Goal: Information Seeking & Learning: Learn about a topic

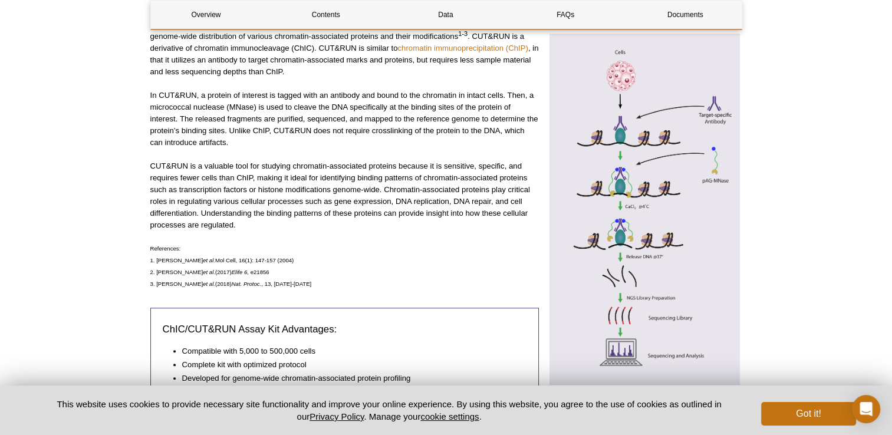
scroll to position [501, 0]
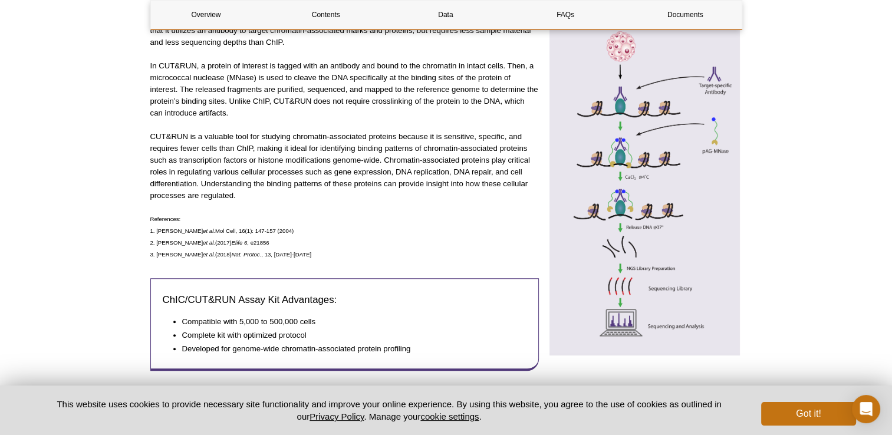
click at [373, 198] on p "CUT&RUN is a valuable tool for studying chromatin-associated proteins because i…" at bounding box center [344, 166] width 389 height 71
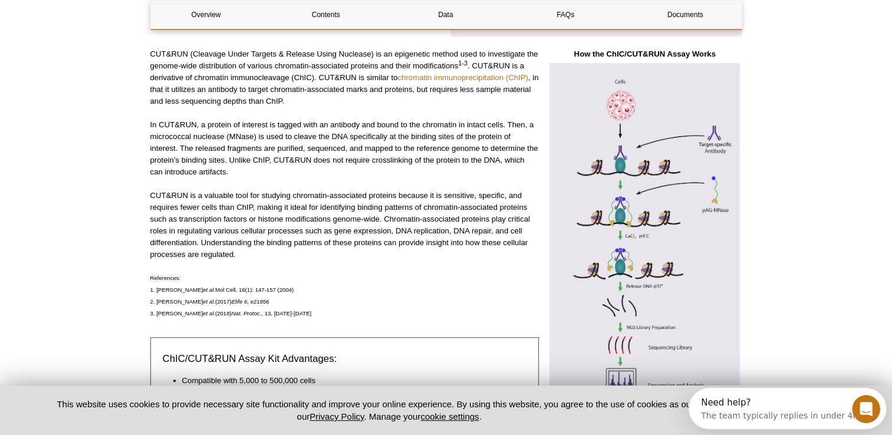
scroll to position [0, 0]
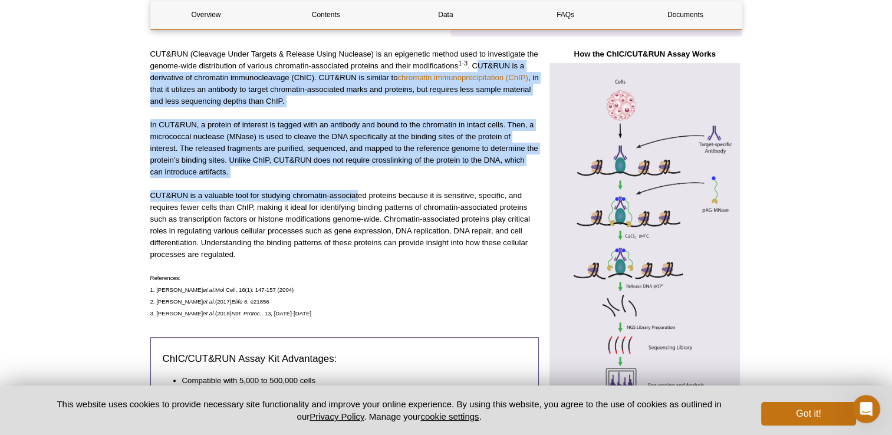
drag, startPoint x: 476, startPoint y: 62, endPoint x: 360, endPoint y: 191, distance: 174.1
click at [360, 191] on div "CUT&RUN (Cleavage Under Targets & Release Using Nuclease) is an epigenetic meth…" at bounding box center [344, 244] width 389 height 392
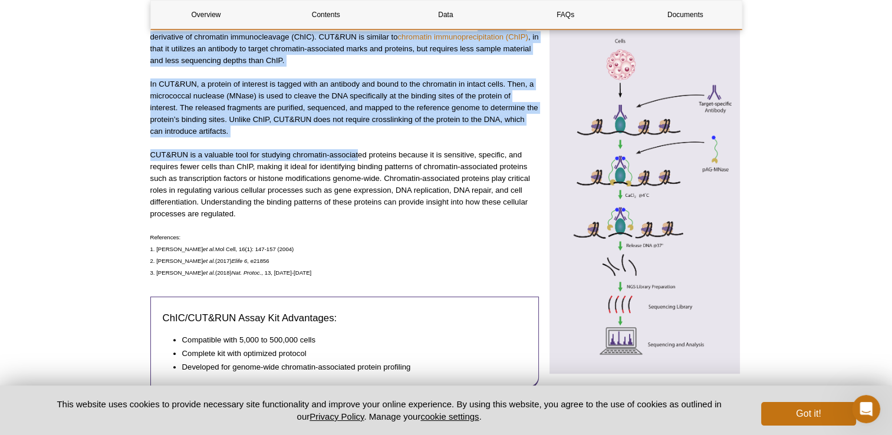
scroll to position [472, 0]
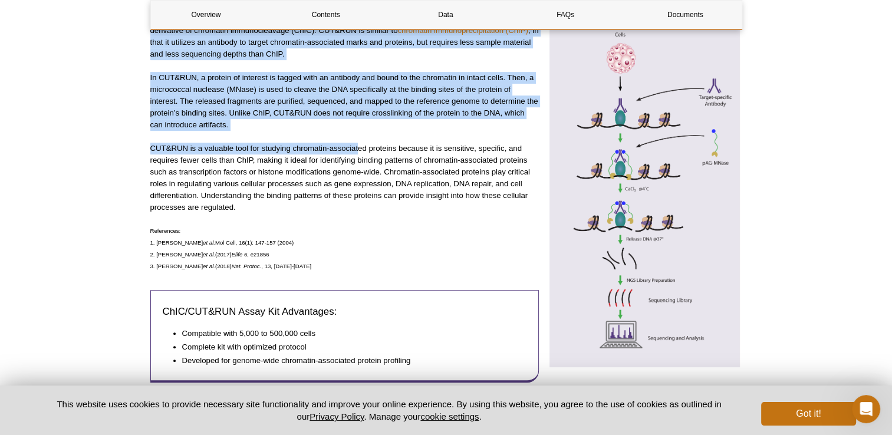
click at [304, 148] on p "CUT&RUN is a valuable tool for studying chromatin-associated proteins because i…" at bounding box center [344, 178] width 389 height 71
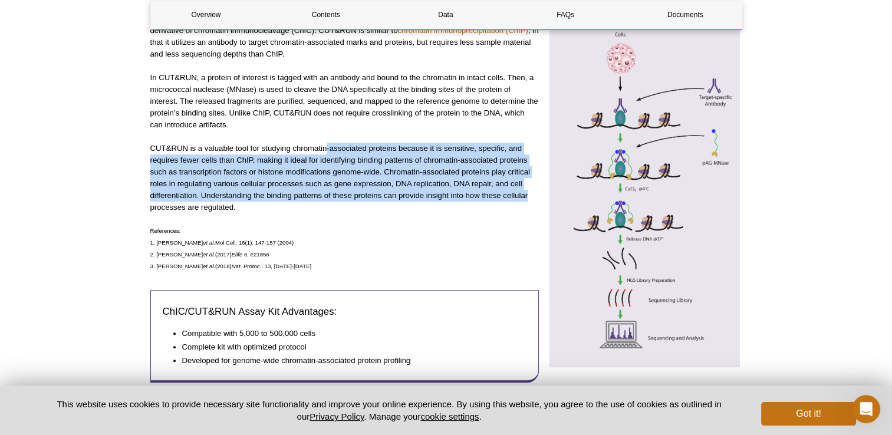
drag, startPoint x: 327, startPoint y: 148, endPoint x: 531, endPoint y: 199, distance: 210.9
click at [531, 199] on p "CUT&RUN is a valuable tool for studying chromatin-associated proteins because i…" at bounding box center [344, 178] width 389 height 71
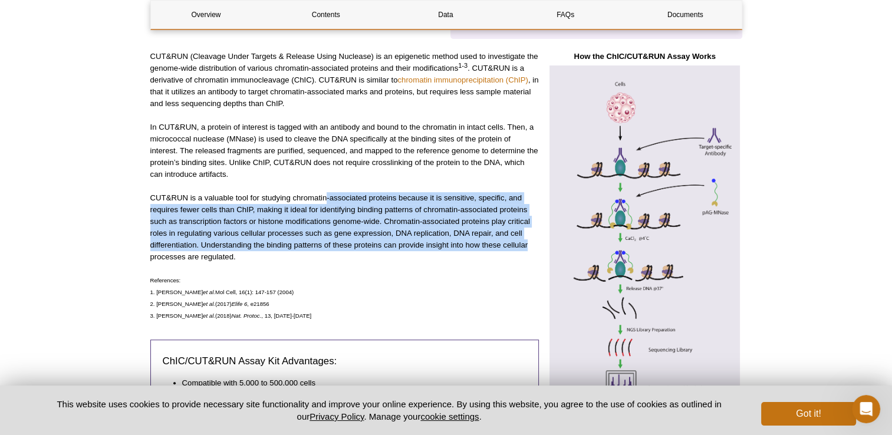
scroll to position [354, 0]
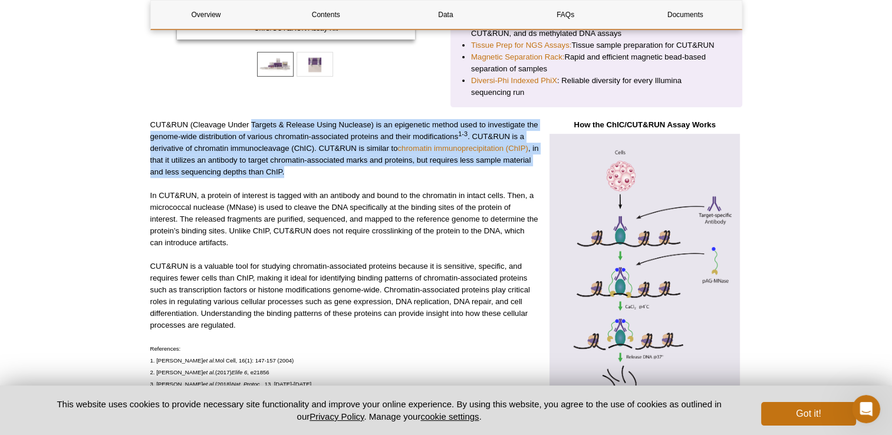
drag, startPoint x: 281, startPoint y: 126, endPoint x: 443, endPoint y: 166, distance: 167.6
click at [443, 166] on p "CUT&RUN (Cleavage Under Targets & Release Using Nuclease) is an epigenetic meth…" at bounding box center [344, 148] width 389 height 59
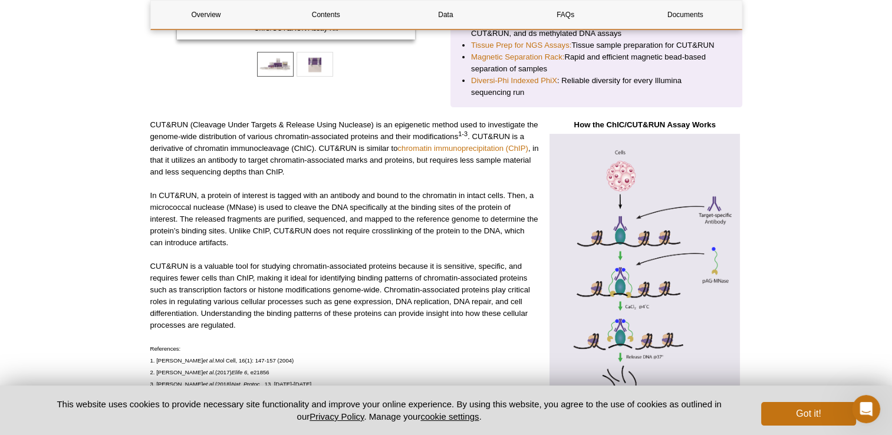
click at [288, 215] on p "In CUT&RUN, a protein of interest is tagged with an antibody and bound to the c…" at bounding box center [344, 219] width 389 height 59
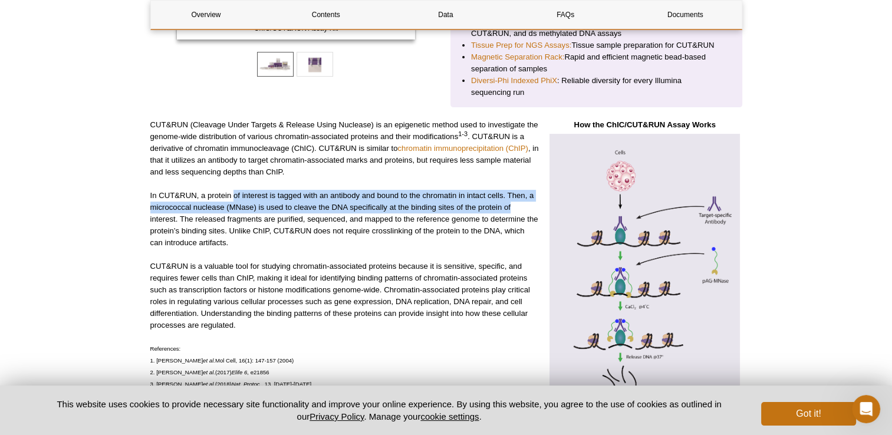
drag, startPoint x: 233, startPoint y: 191, endPoint x: 528, endPoint y: 211, distance: 295.5
click at [528, 211] on p "In CUT&RUN, a protein of interest is tagged with an antibody and bound to the c…" at bounding box center [344, 219] width 389 height 59
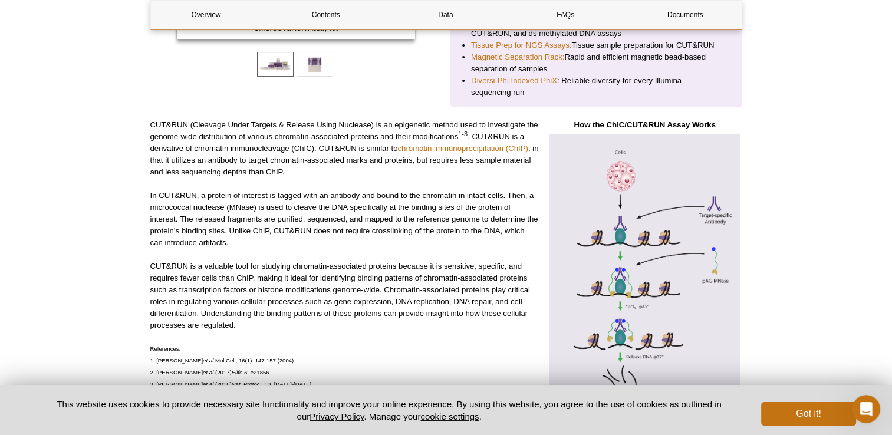
click at [393, 239] on p "In CUT&RUN, a protein of interest is tagged with an antibody and bound to the c…" at bounding box center [344, 219] width 389 height 59
